Goal: Task Accomplishment & Management: Manage account settings

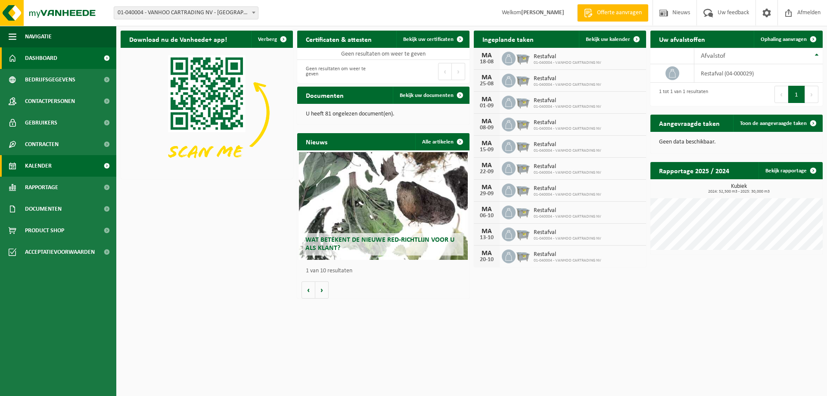
click at [39, 167] on span "Kalender" at bounding box center [38, 166] width 27 height 22
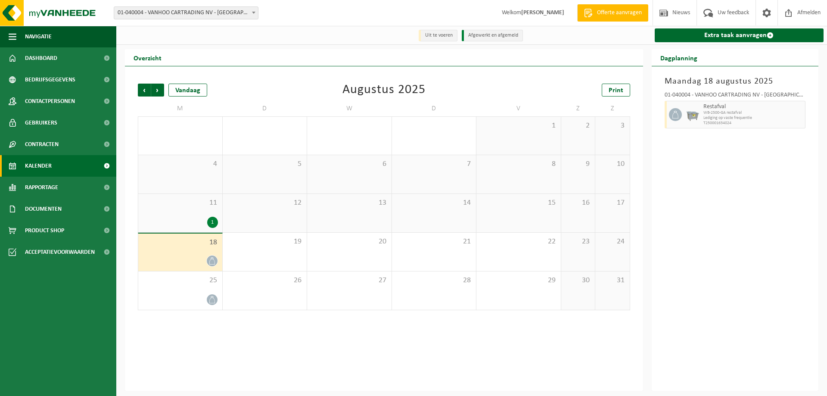
click at [197, 255] on div "18" at bounding box center [180, 252] width 84 height 37
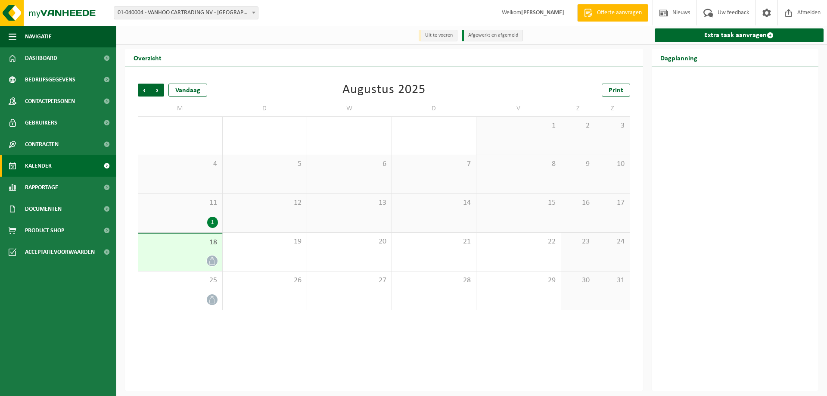
click at [205, 249] on div "18" at bounding box center [180, 252] width 84 height 37
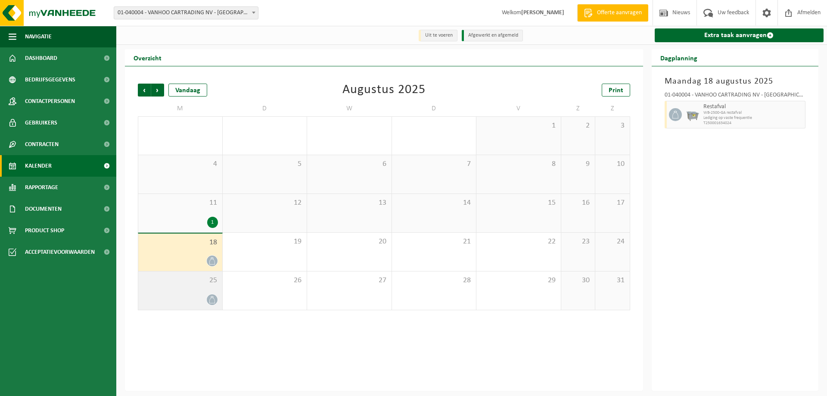
click at [178, 293] on div "25" at bounding box center [180, 290] width 84 height 38
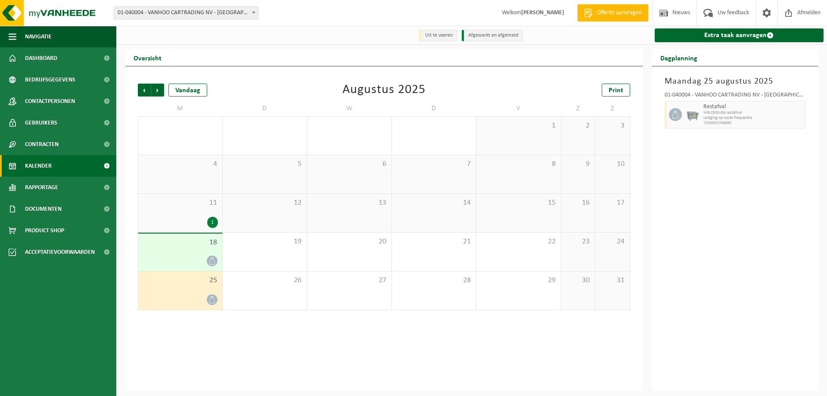
click at [185, 283] on span "25" at bounding box center [180, 280] width 75 height 9
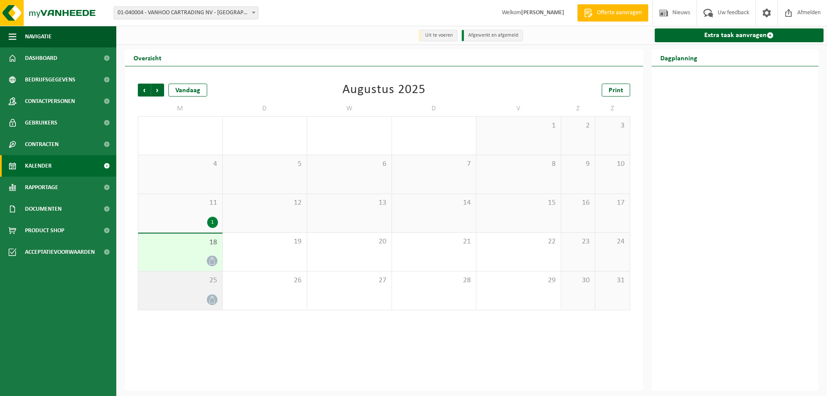
click at [193, 290] on div "25" at bounding box center [180, 290] width 84 height 38
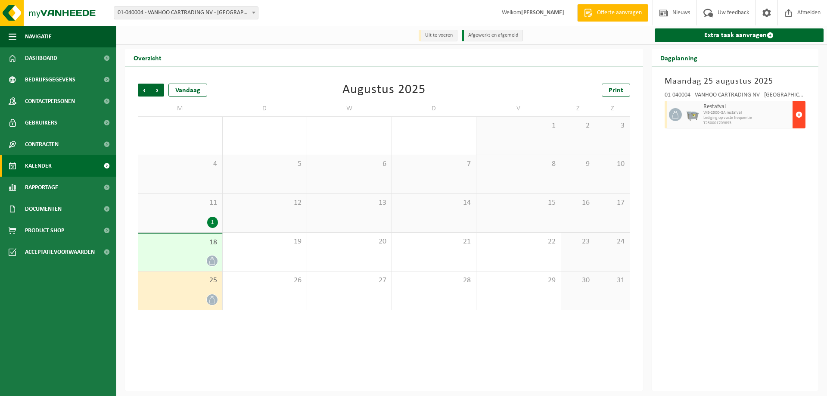
click at [797, 109] on span "button" at bounding box center [799, 114] width 7 height 17
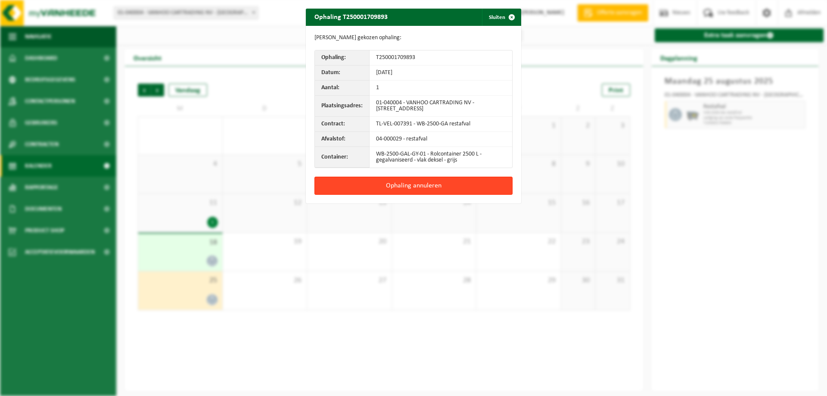
click at [394, 181] on button "Ophaling annuleren" at bounding box center [414, 186] width 198 height 18
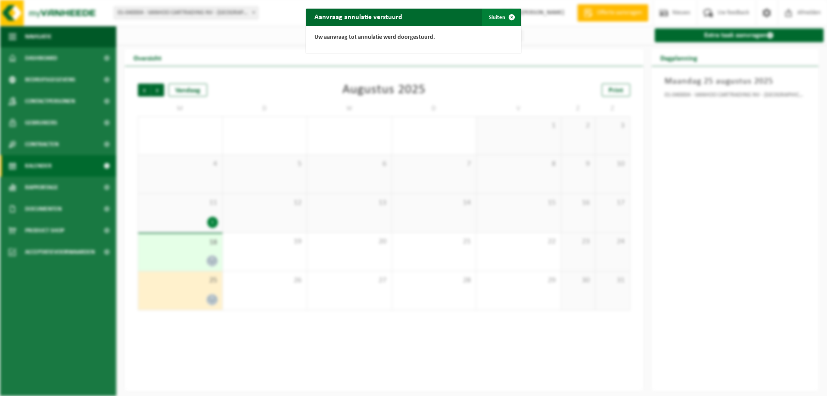
click at [499, 22] on button "Sluiten" at bounding box center [501, 17] width 38 height 17
